Goal: Transaction & Acquisition: Purchase product/service

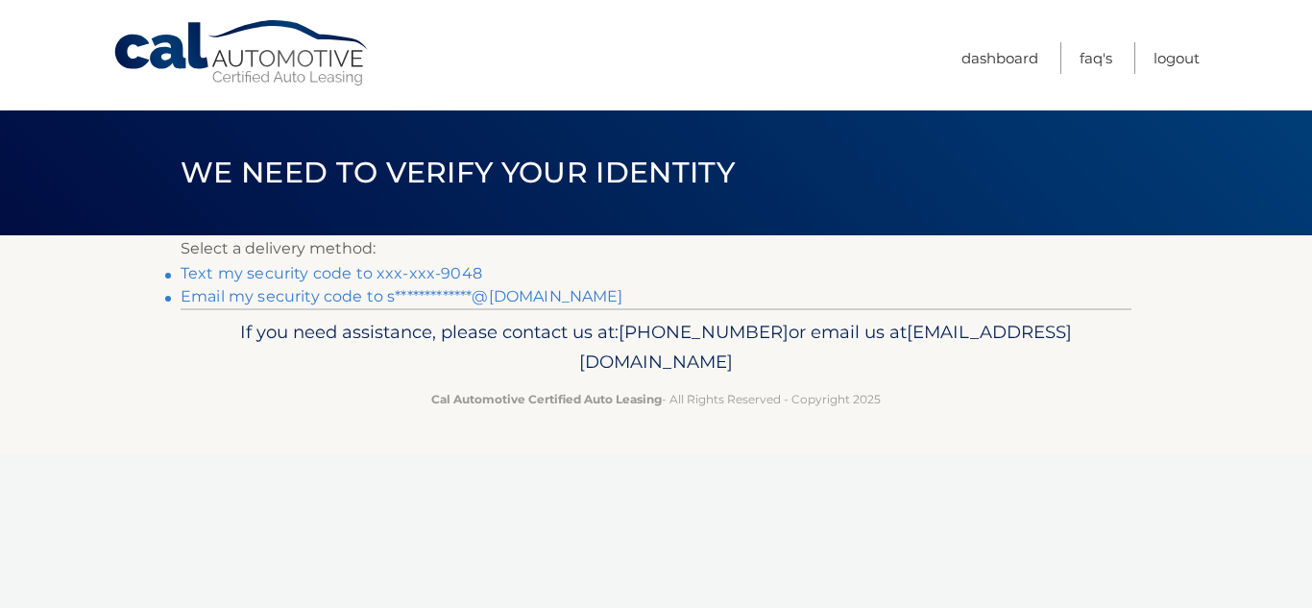
click at [316, 277] on link "Text my security code to xxx-xxx-9048" at bounding box center [332, 273] width 302 height 18
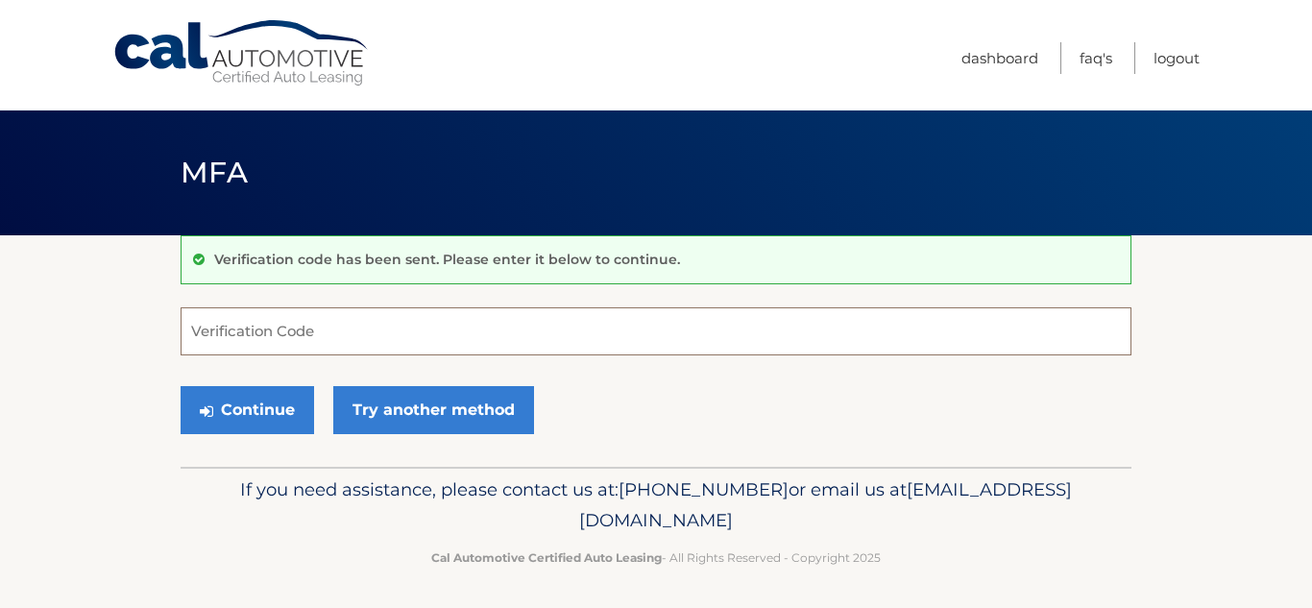
click at [310, 326] on input "Verification Code" at bounding box center [656, 331] width 951 height 48
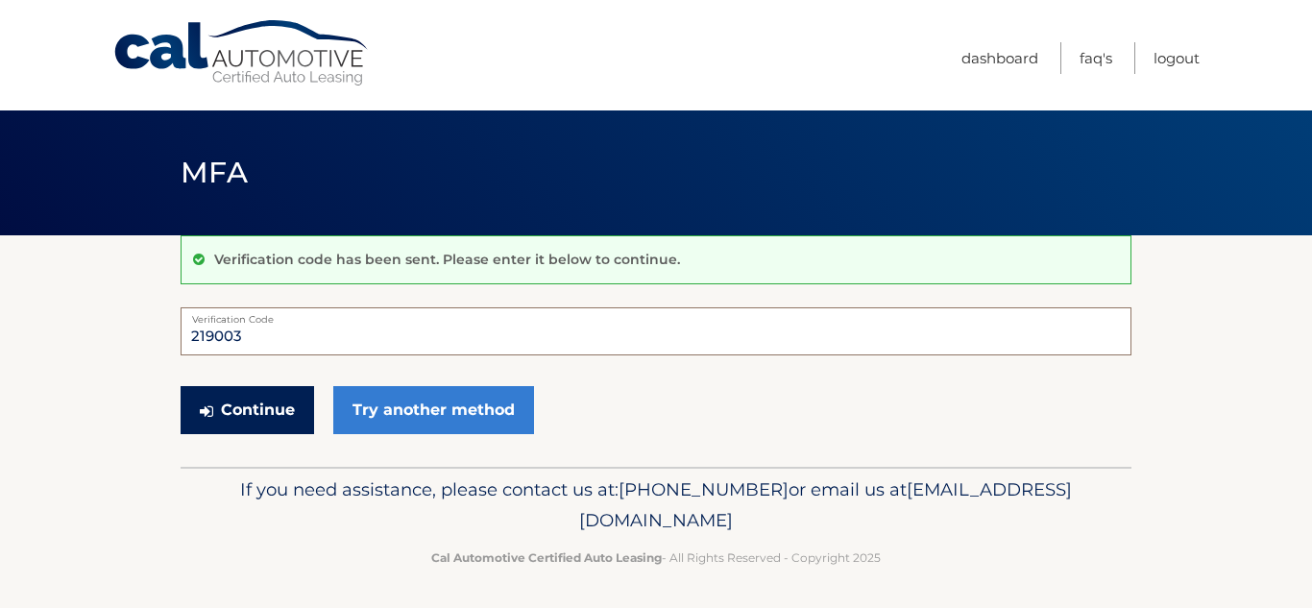
type input "219003"
click at [259, 415] on button "Continue" at bounding box center [247, 410] width 133 height 48
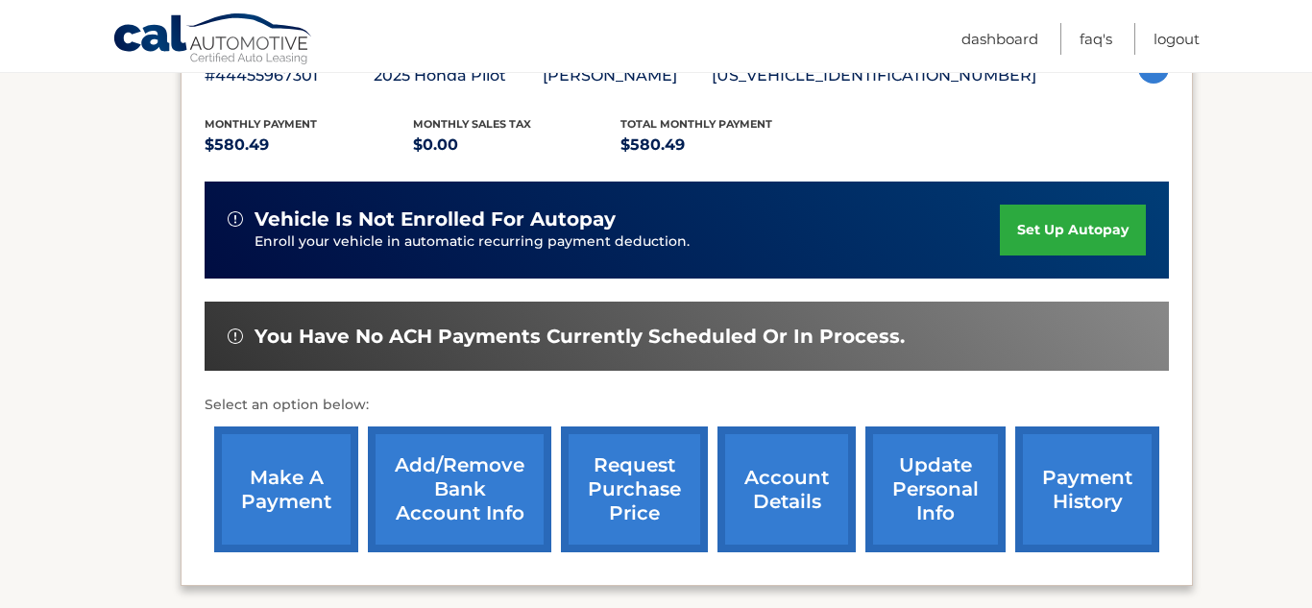
scroll to position [376, 0]
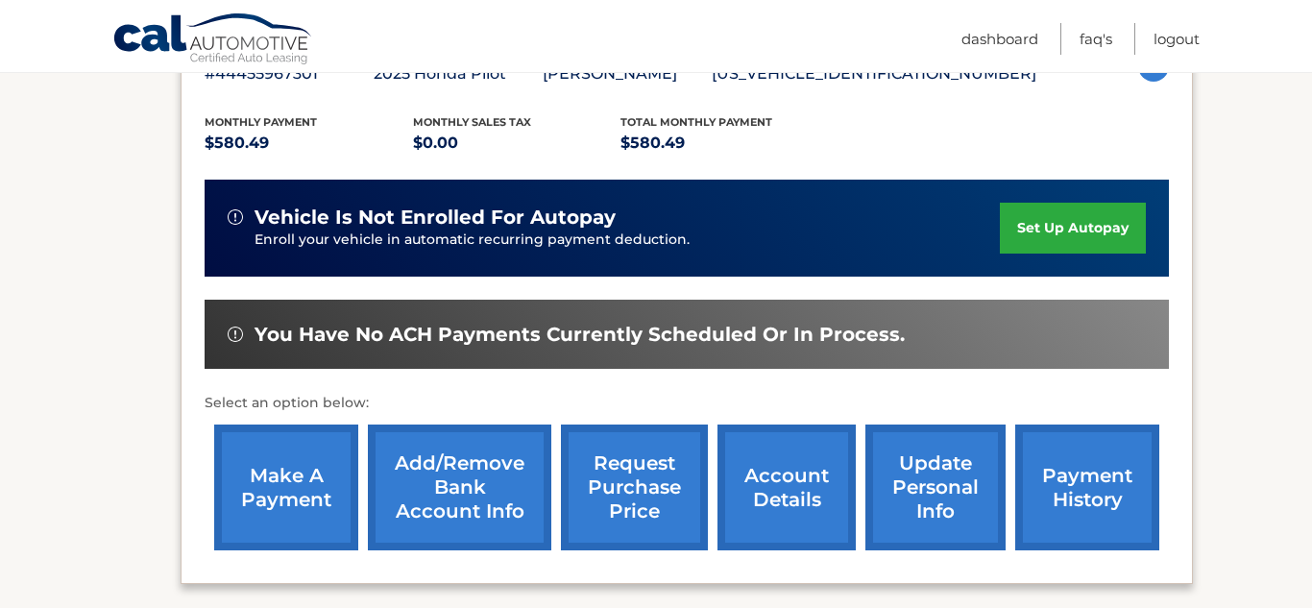
click at [1095, 493] on link "payment history" at bounding box center [1087, 487] width 144 height 126
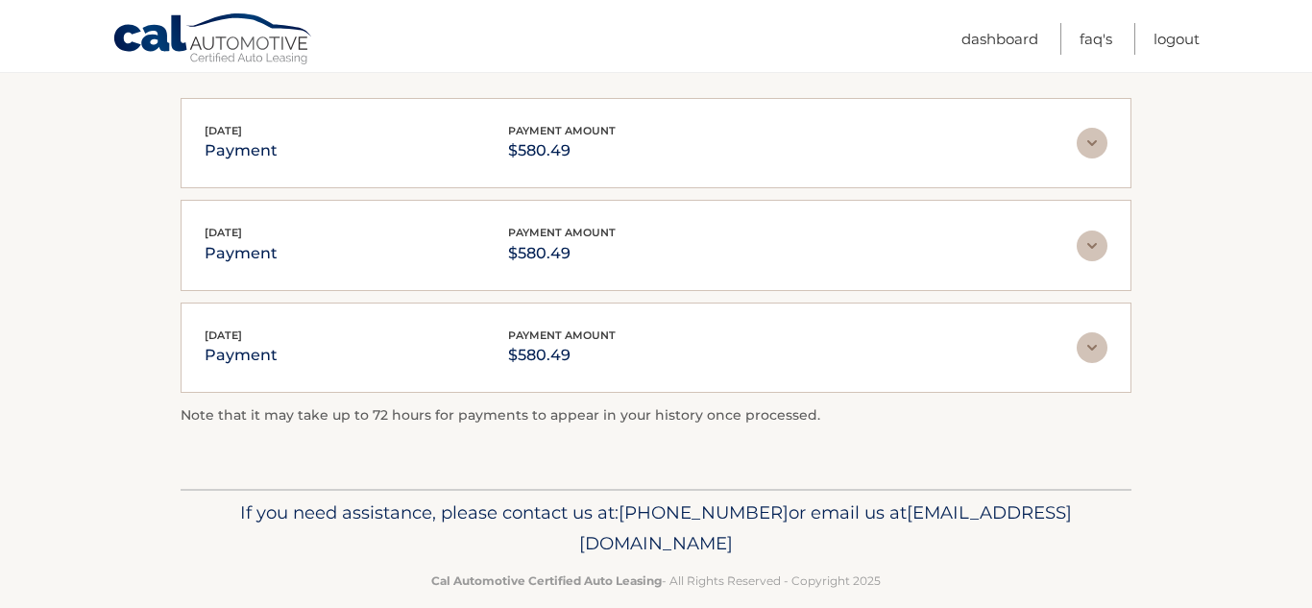
scroll to position [372, 0]
click at [1090, 352] on img at bounding box center [1092, 346] width 31 height 31
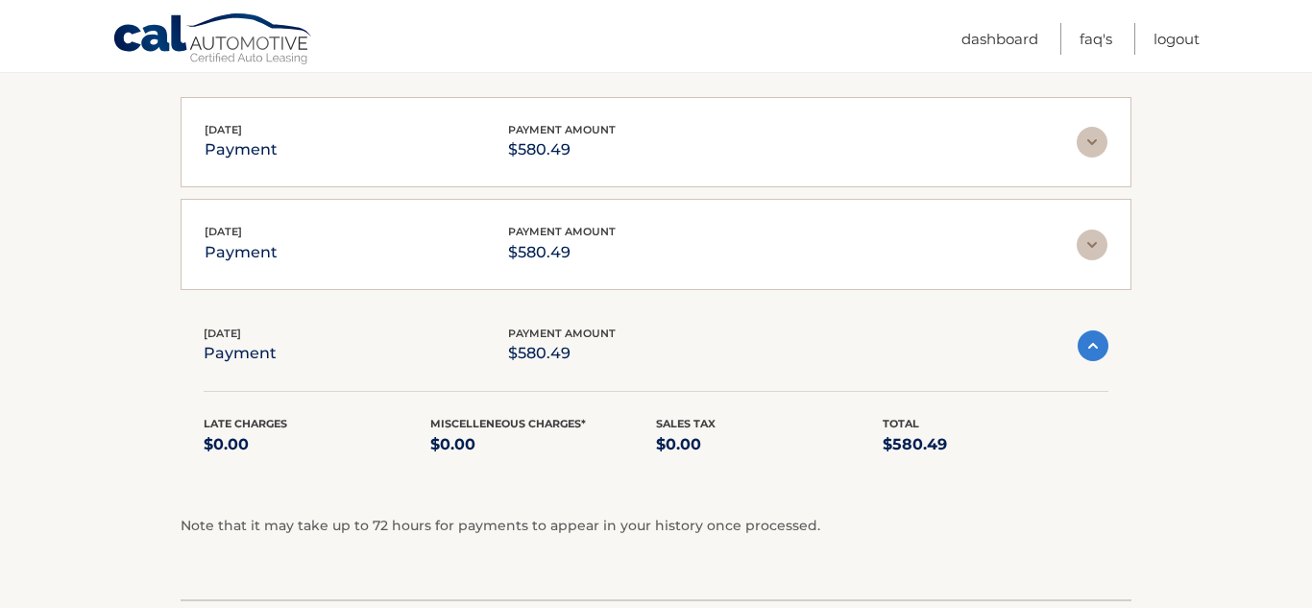
click at [1091, 237] on img at bounding box center [1092, 245] width 31 height 31
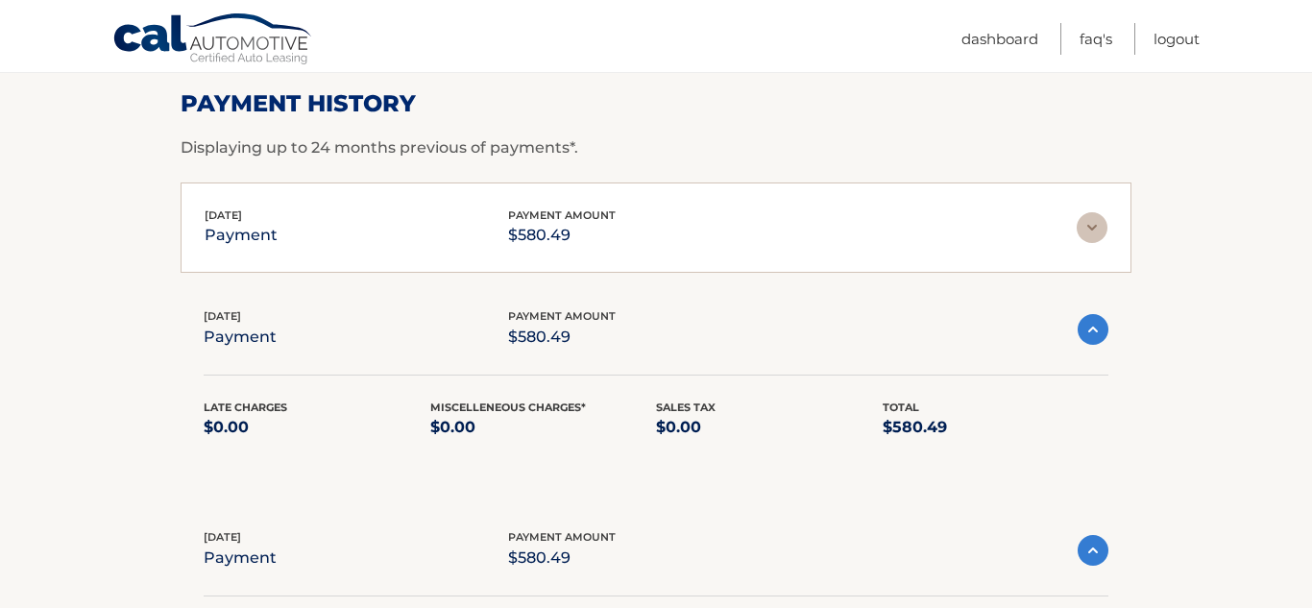
scroll to position [285, 0]
click at [1102, 232] on img at bounding box center [1092, 228] width 31 height 31
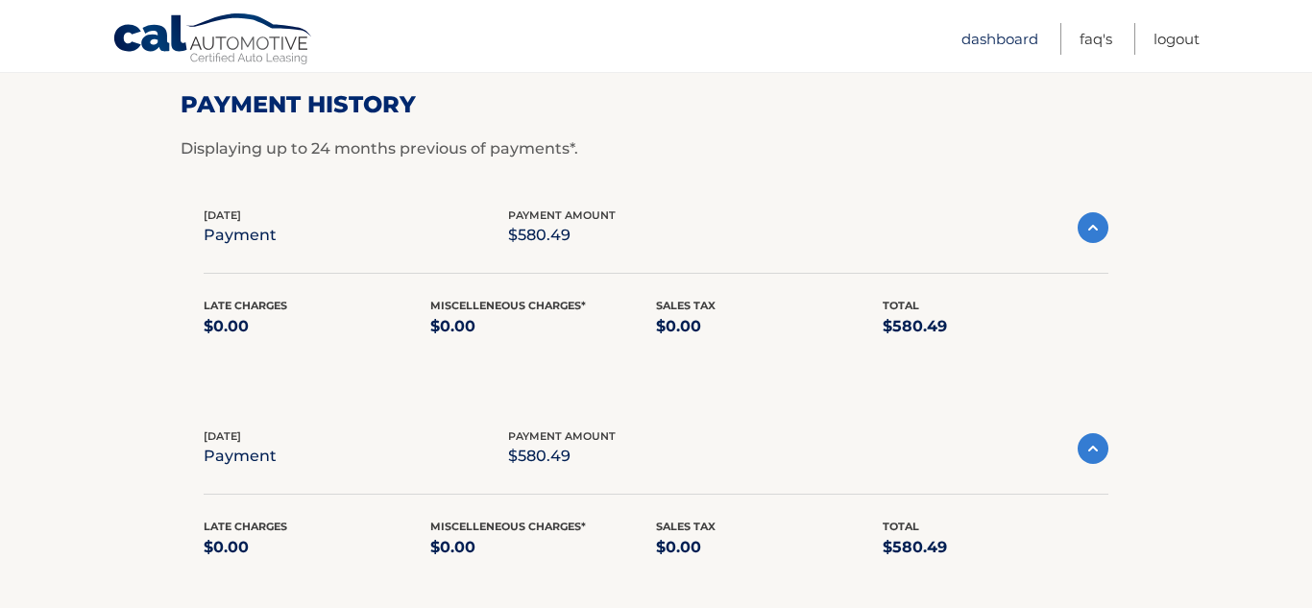
click at [990, 30] on link "Dashboard" at bounding box center [999, 39] width 77 height 32
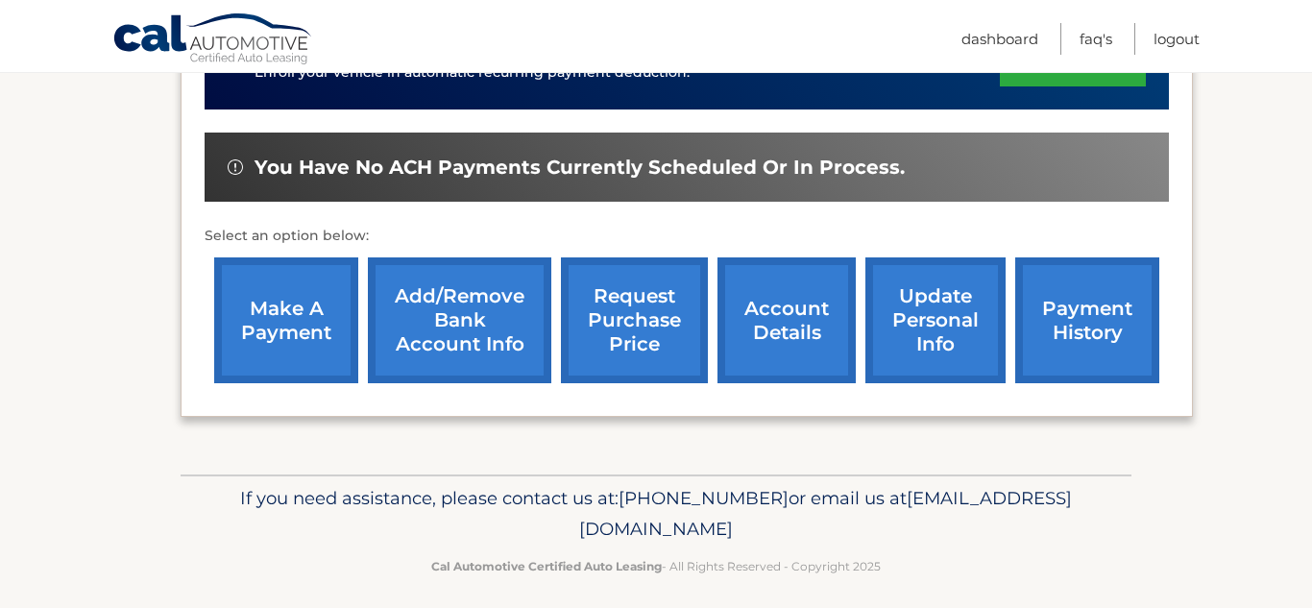
scroll to position [556, 0]
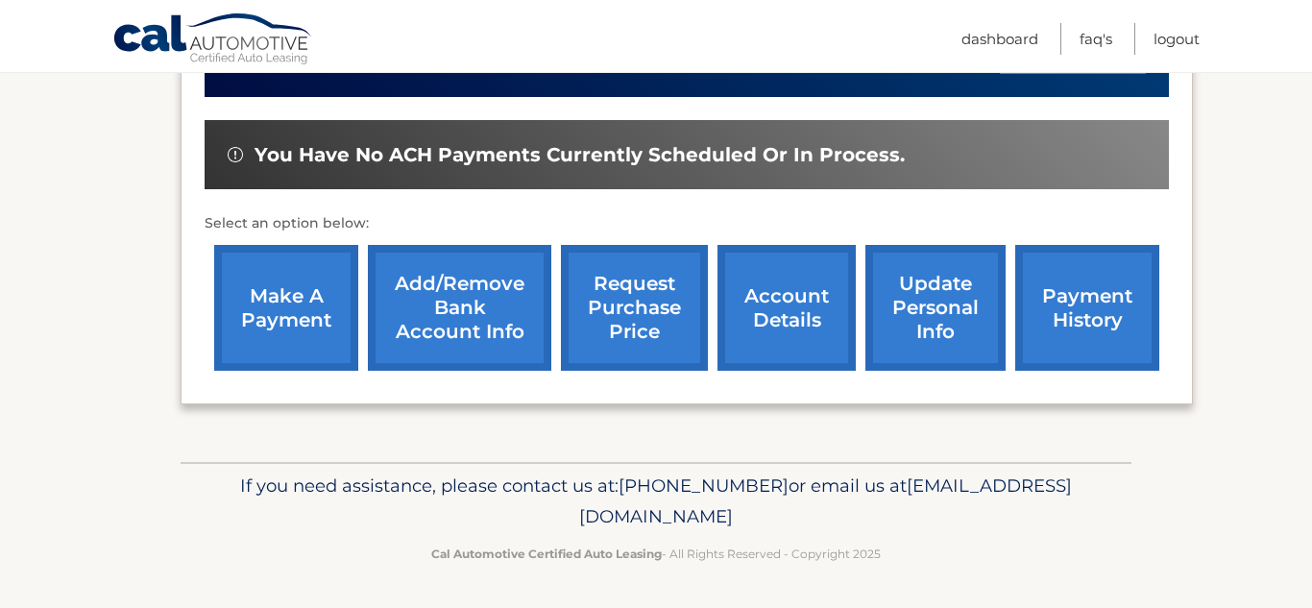
click at [296, 279] on link "make a payment" at bounding box center [286, 308] width 144 height 126
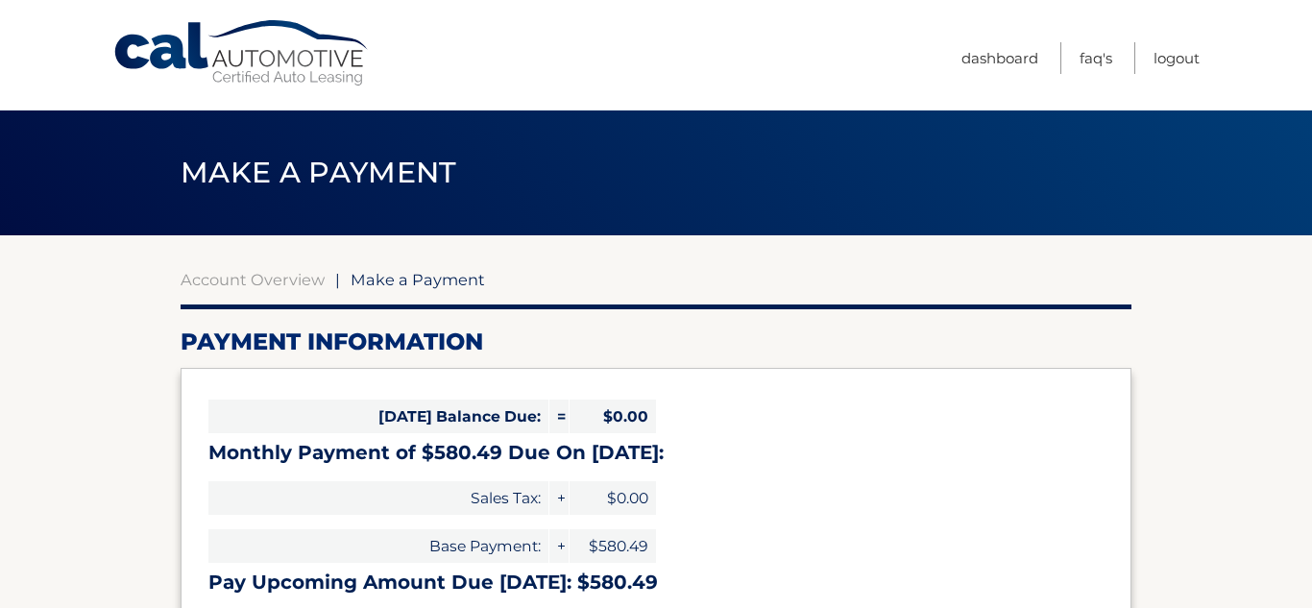
select select "NDczMzgwNTktNTQ2MC00N2Q2LTg0ODAtZDM1YmUyNzNmNTQw"
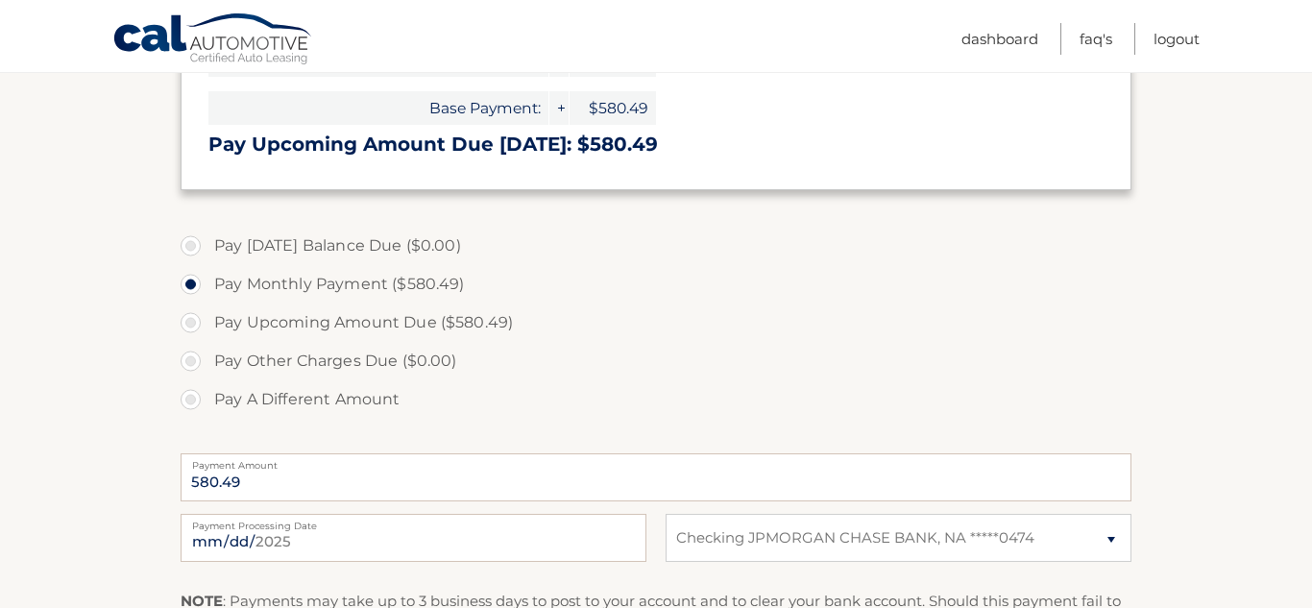
scroll to position [432, 0]
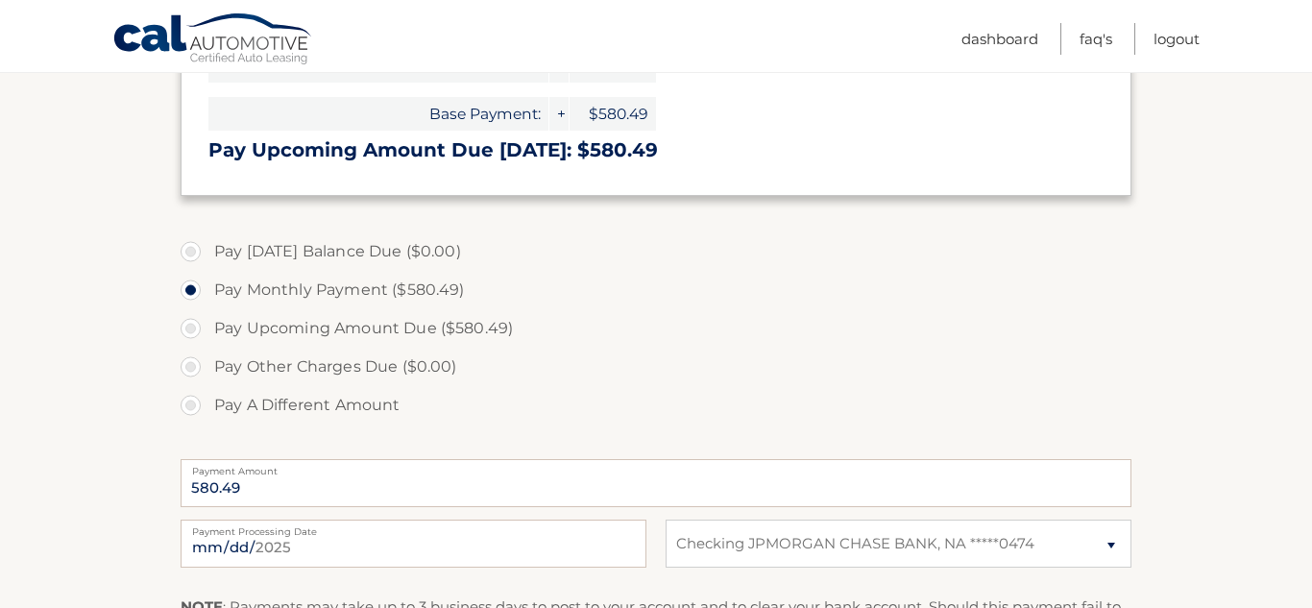
click at [192, 332] on label "Pay Upcoming Amount Due ($580.49)" at bounding box center [656, 328] width 951 height 38
click at [192, 332] on input "Pay Upcoming Amount Due ($580.49)" at bounding box center [197, 324] width 19 height 31
radio input "true"
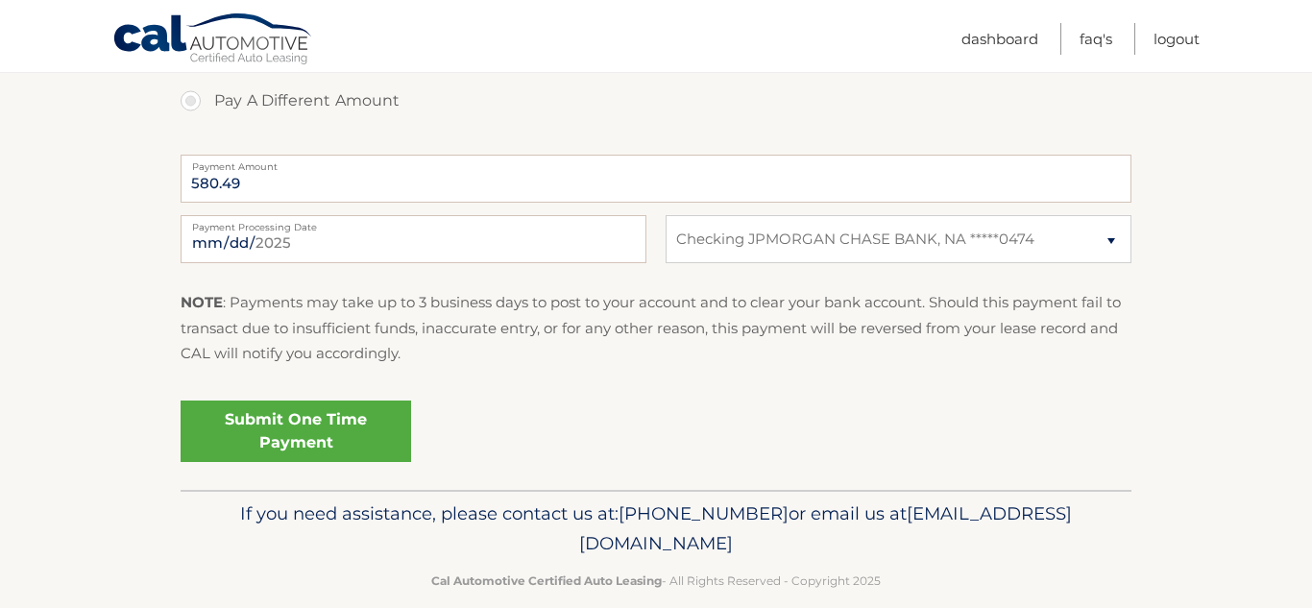
scroll to position [749, 0]
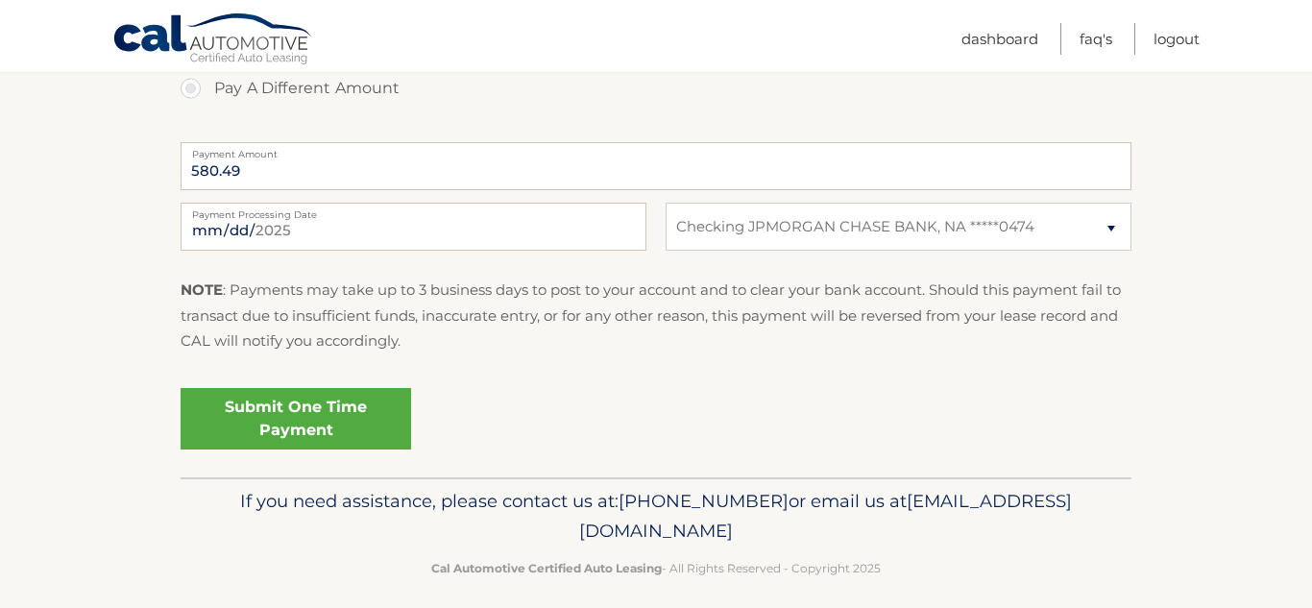
click at [346, 416] on link "Submit One Time Payment" at bounding box center [296, 418] width 230 height 61
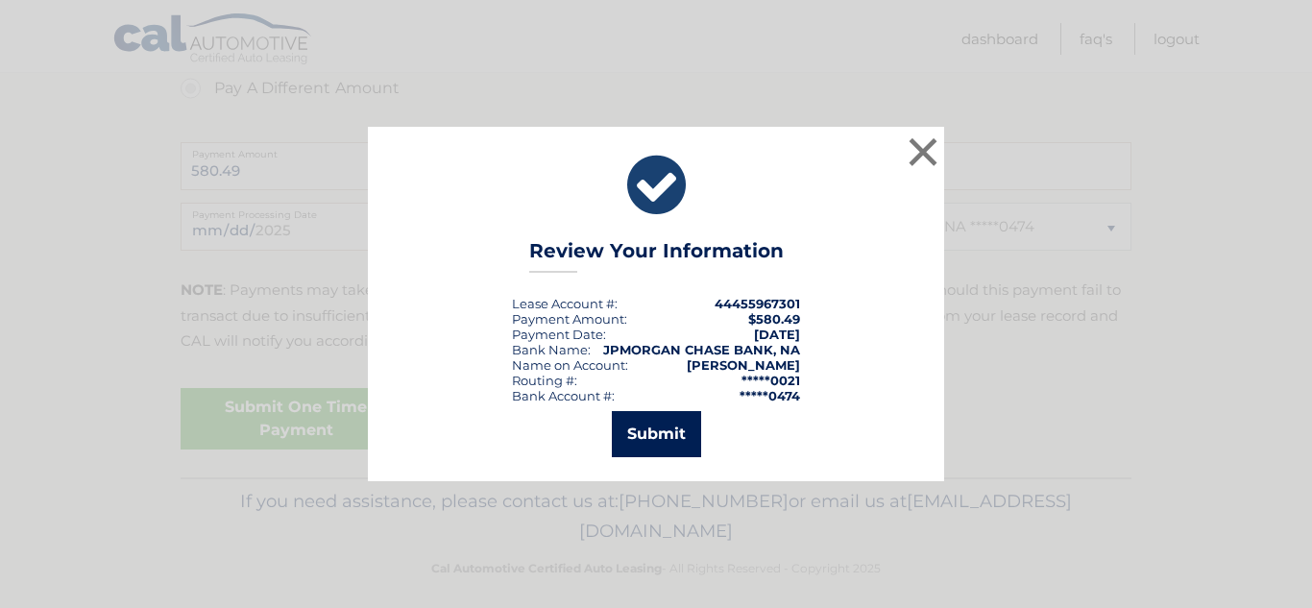
click at [634, 440] on button "Submit" at bounding box center [656, 434] width 89 height 46
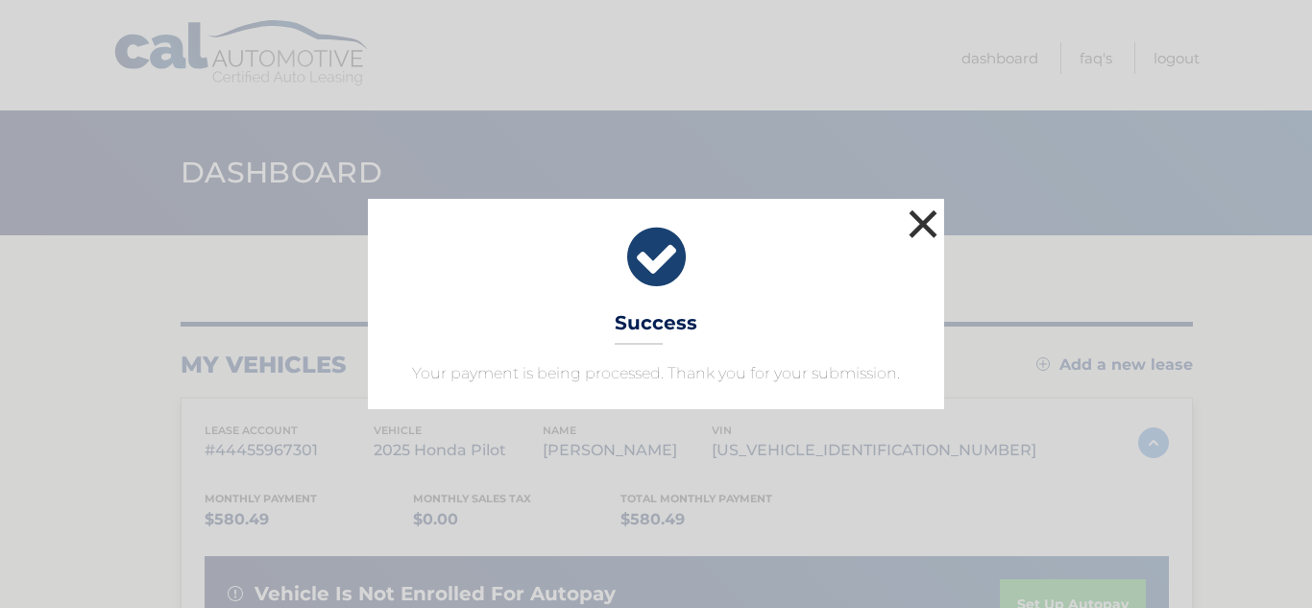
click at [919, 209] on button "×" at bounding box center [923, 224] width 38 height 38
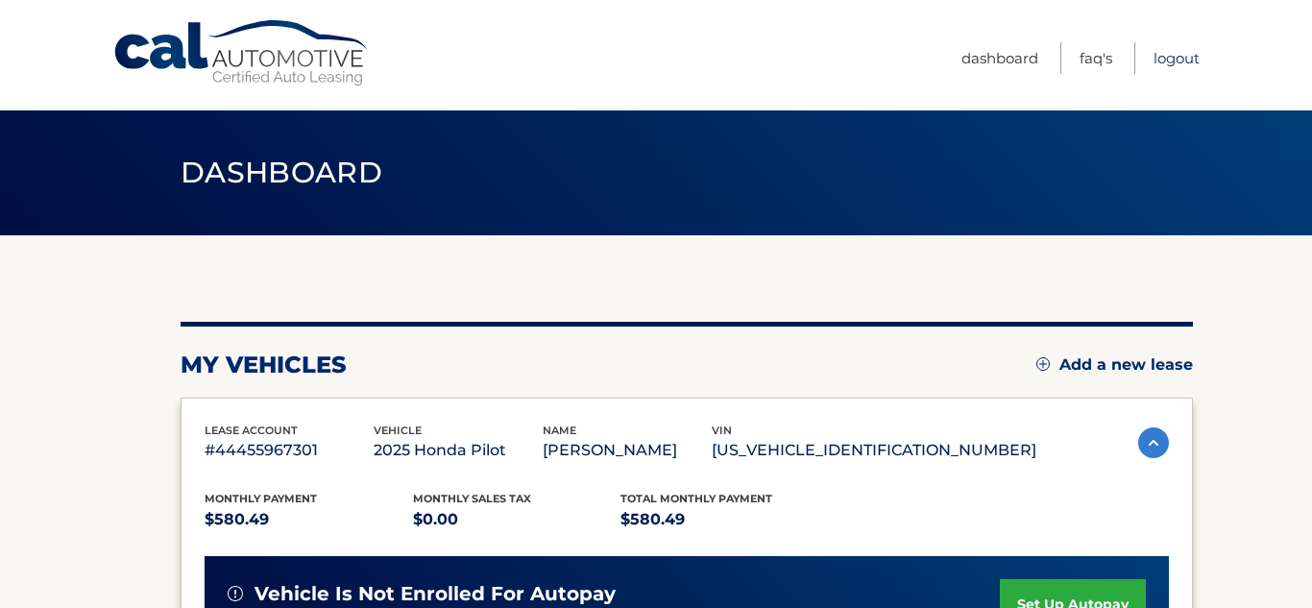
click at [1190, 61] on link "Logout" at bounding box center [1176, 58] width 46 height 32
